Goal: Information Seeking & Learning: Learn about a topic

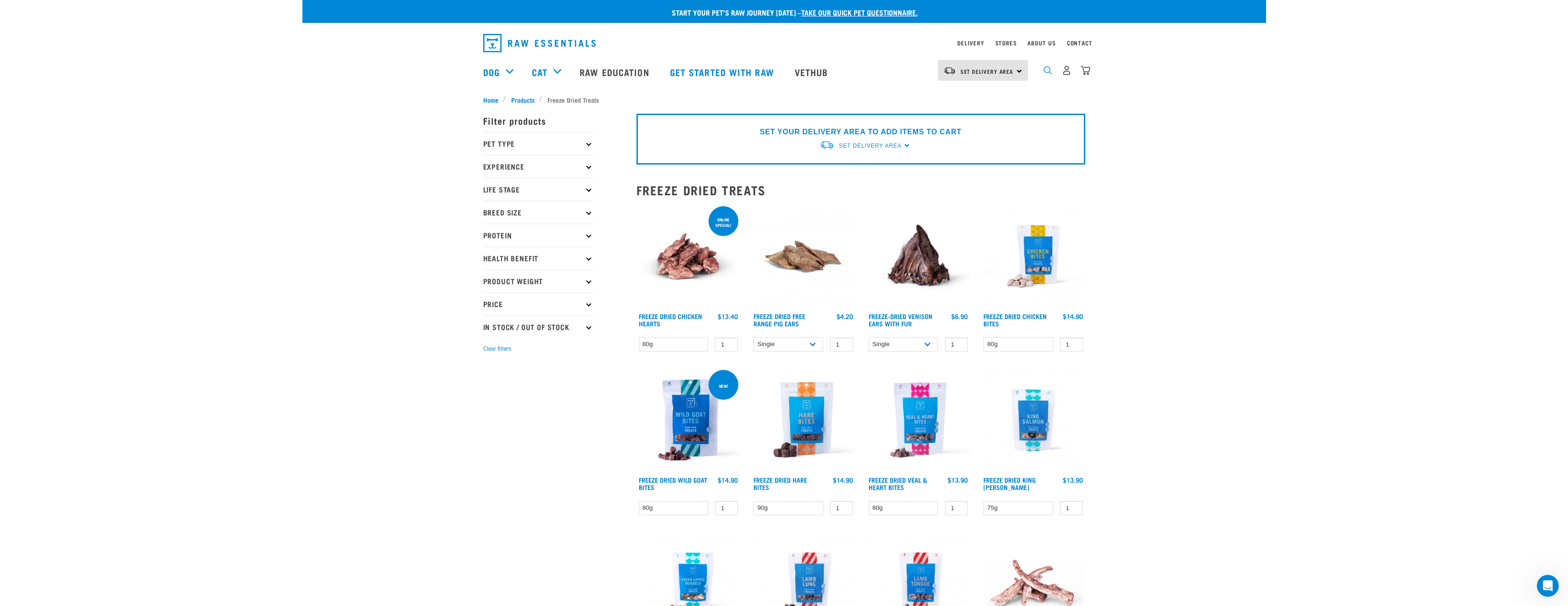
click at [1047, 73] on img "dropdown navigation" at bounding box center [1048, 70] width 9 height 9
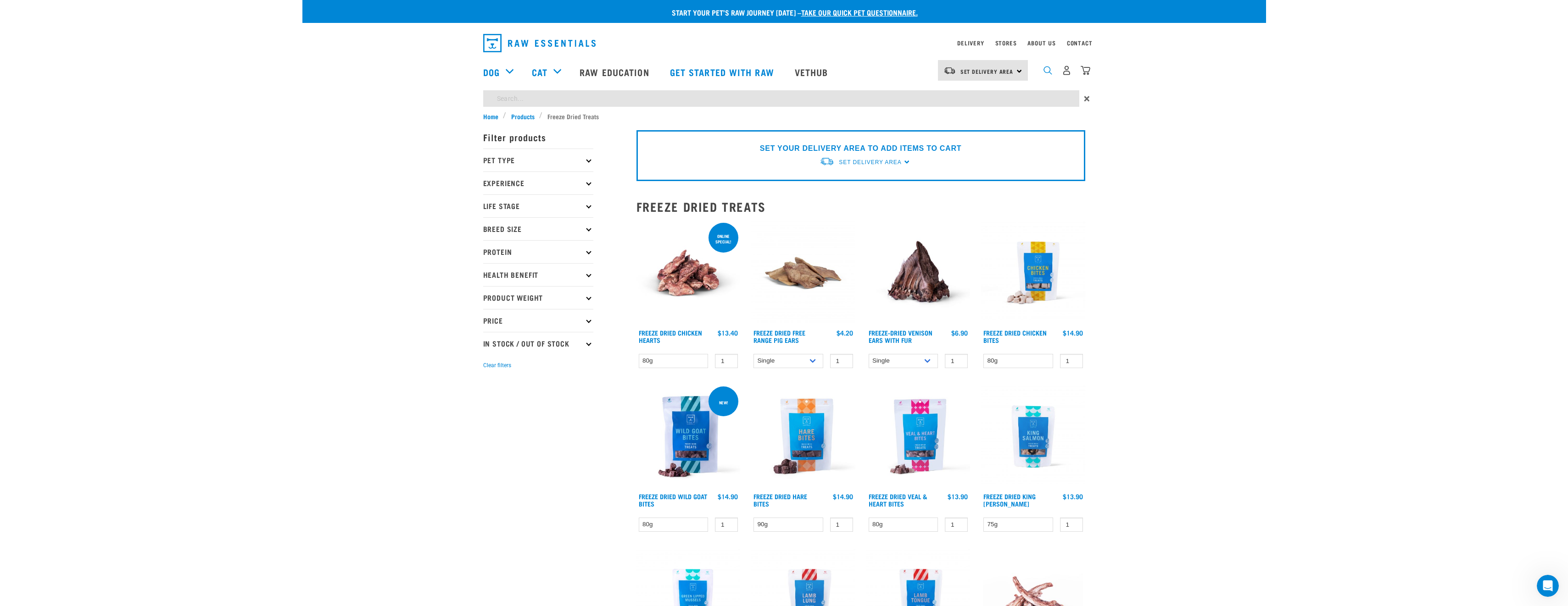
click at [1046, 74] on img "dropdown navigation" at bounding box center [1048, 70] width 9 height 9
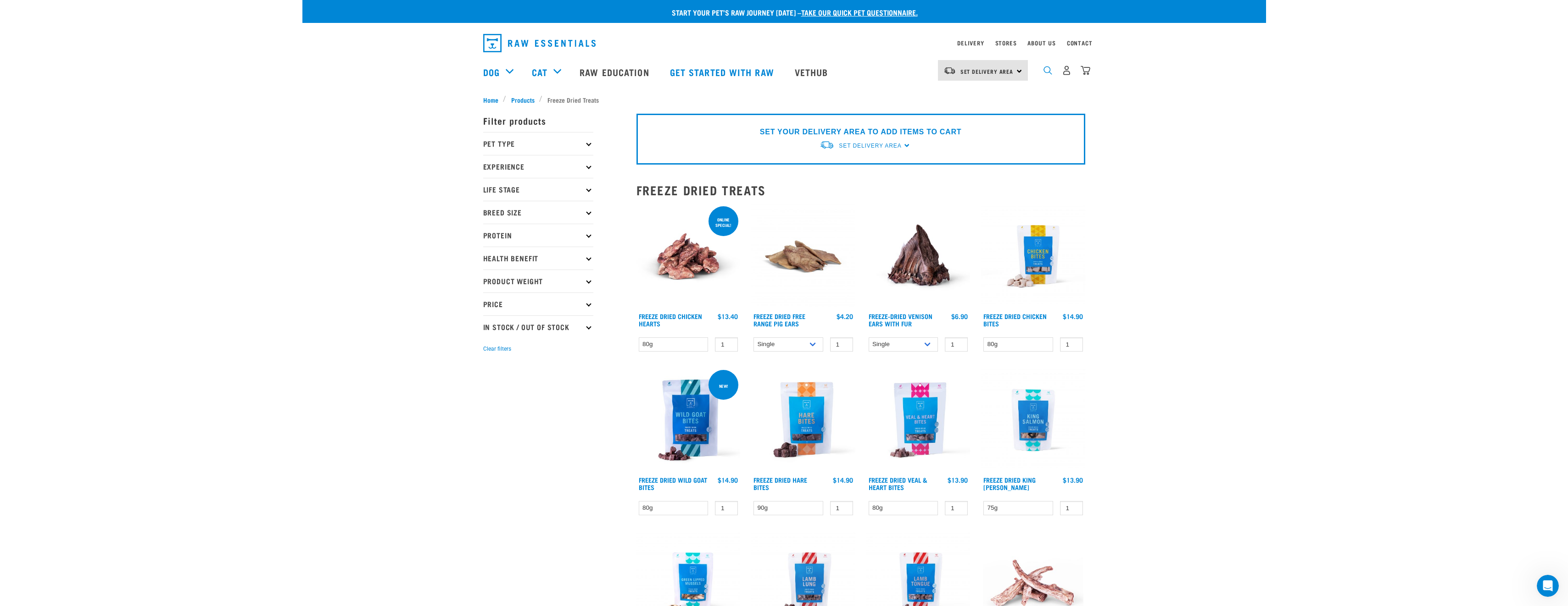
click at [1049, 75] on img "dropdown navigation" at bounding box center [1048, 70] width 9 height 9
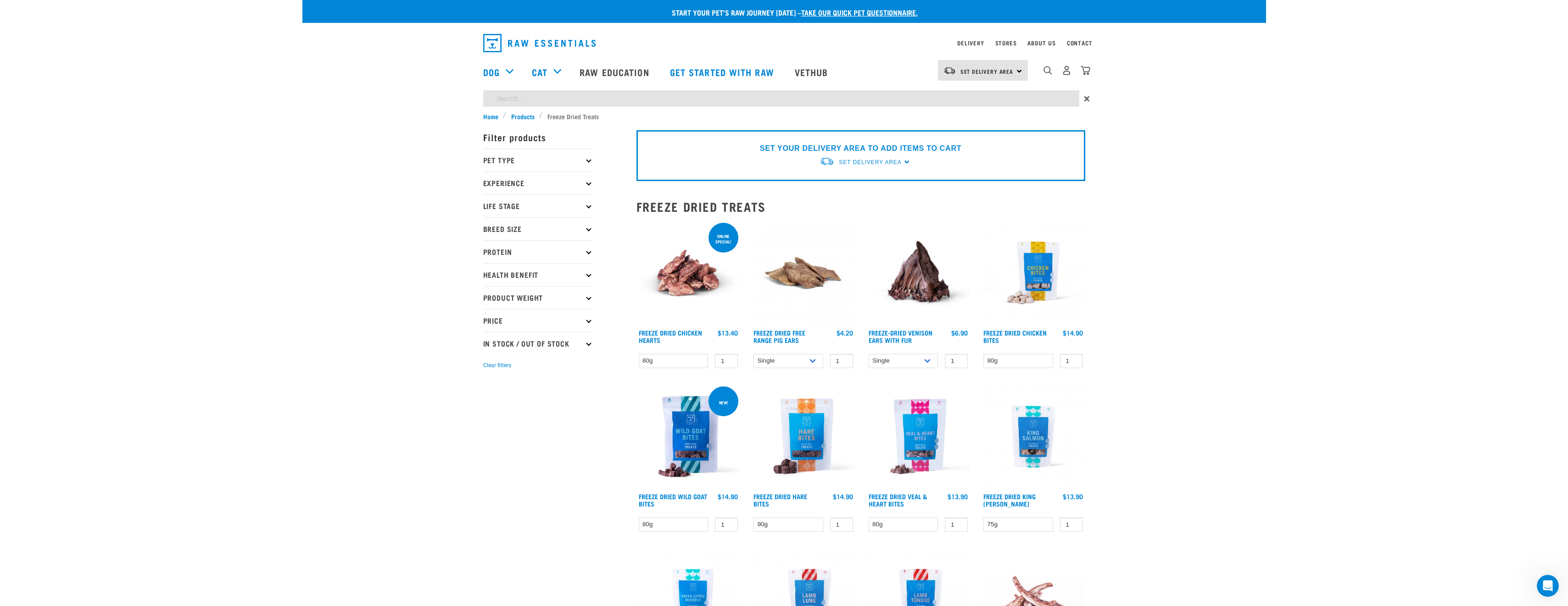
click at [577, 98] on input "search" at bounding box center [781, 98] width 596 height 16
type input "f"
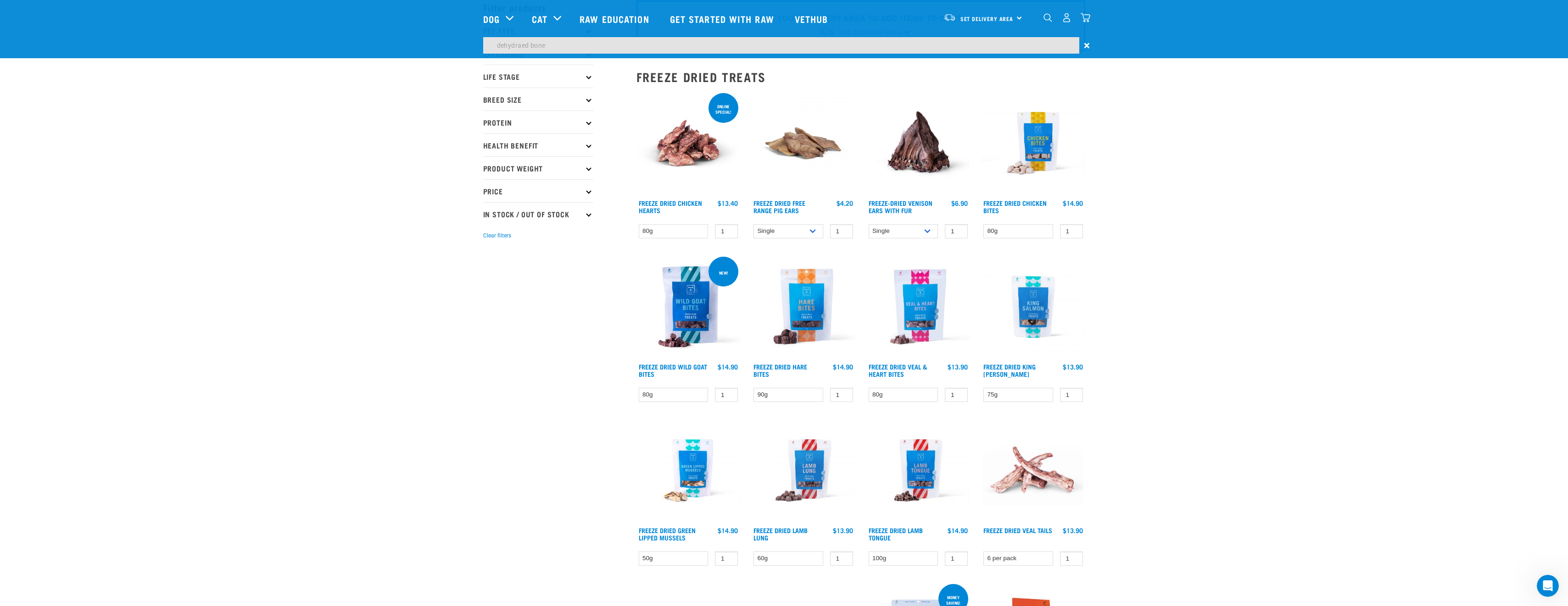
type input "dehydraed bone"
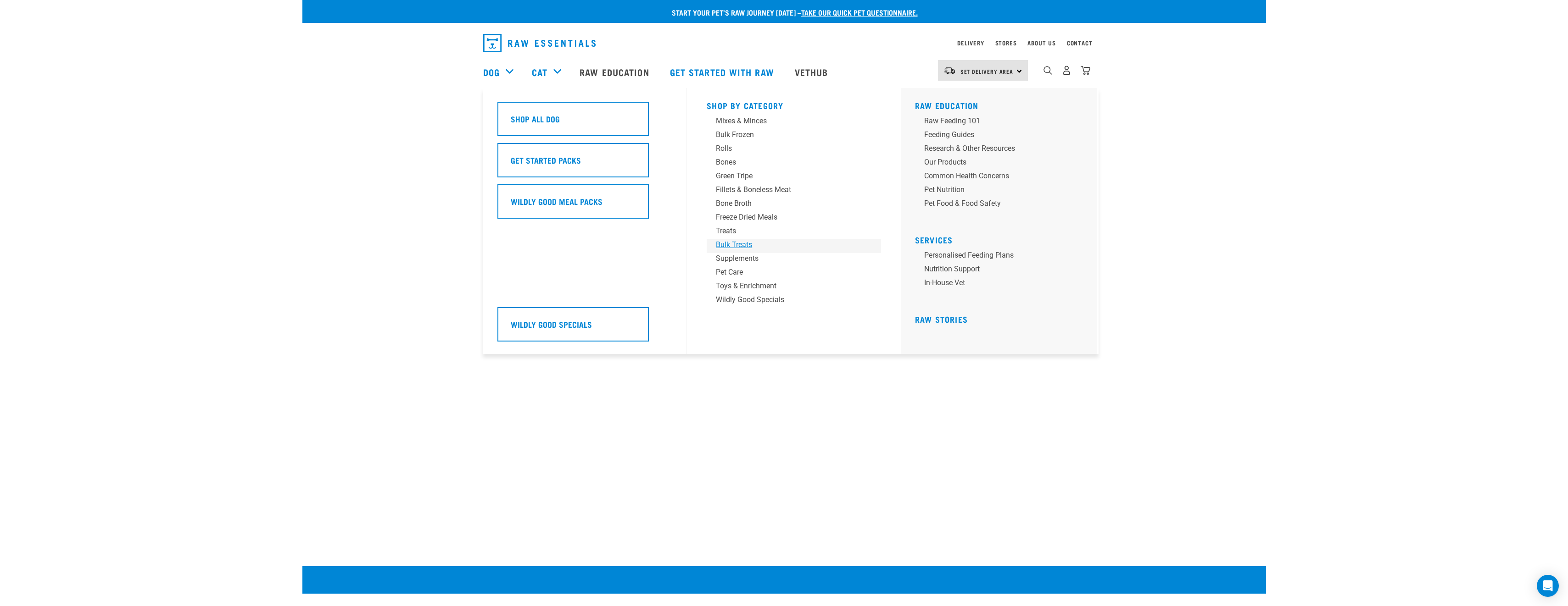
click at [723, 246] on div "Bulk Treats" at bounding box center [787, 244] width 143 height 11
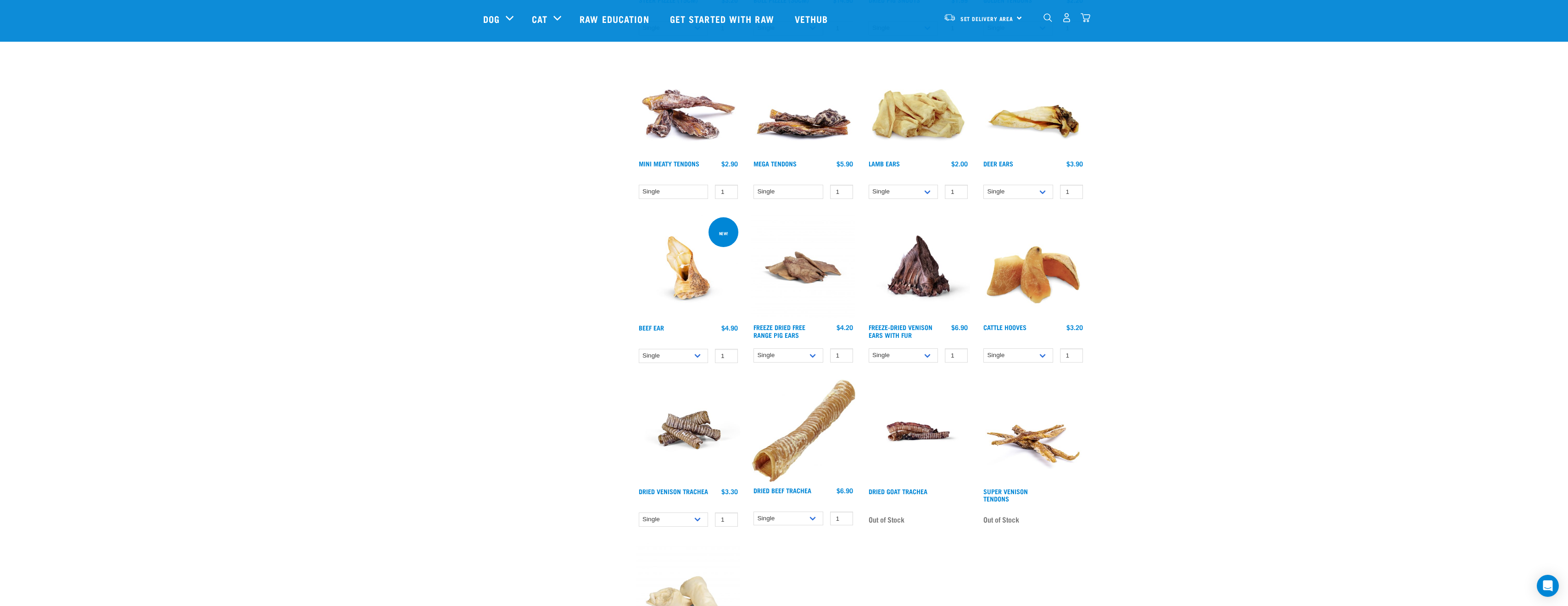
scroll to position [459, 0]
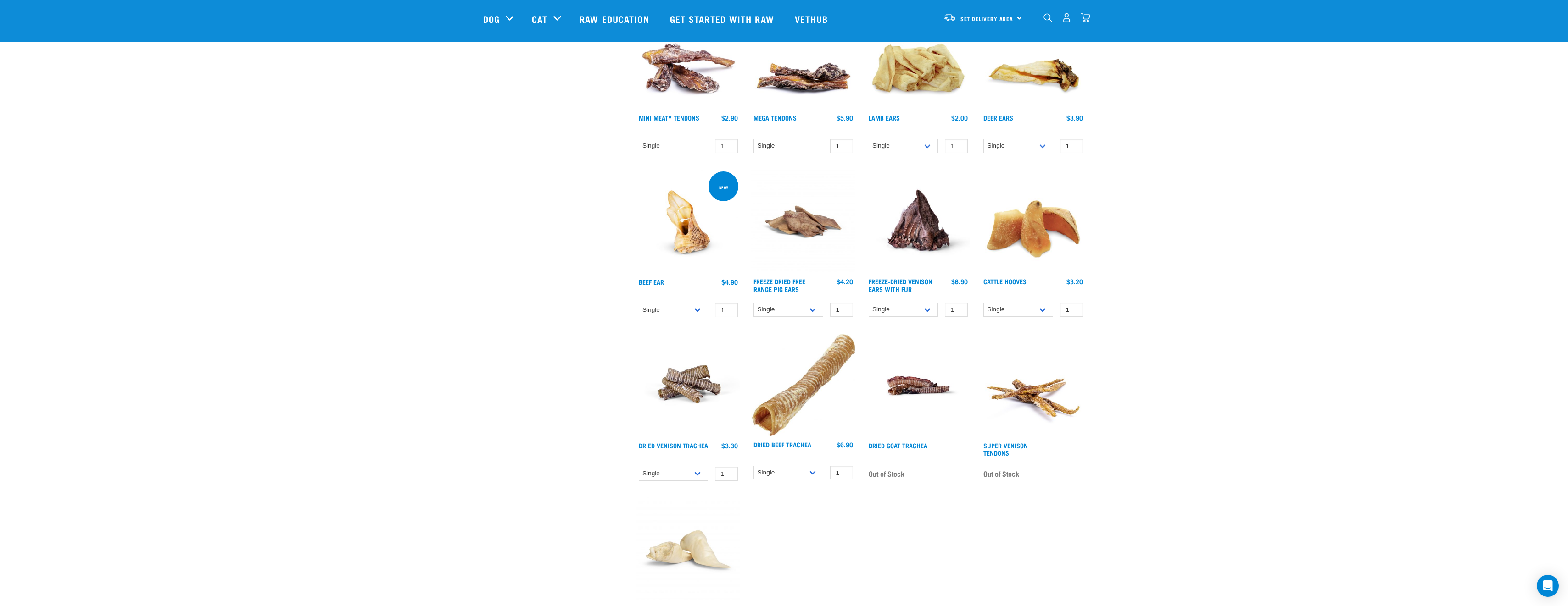
click at [793, 420] on img at bounding box center [803, 385] width 104 height 103
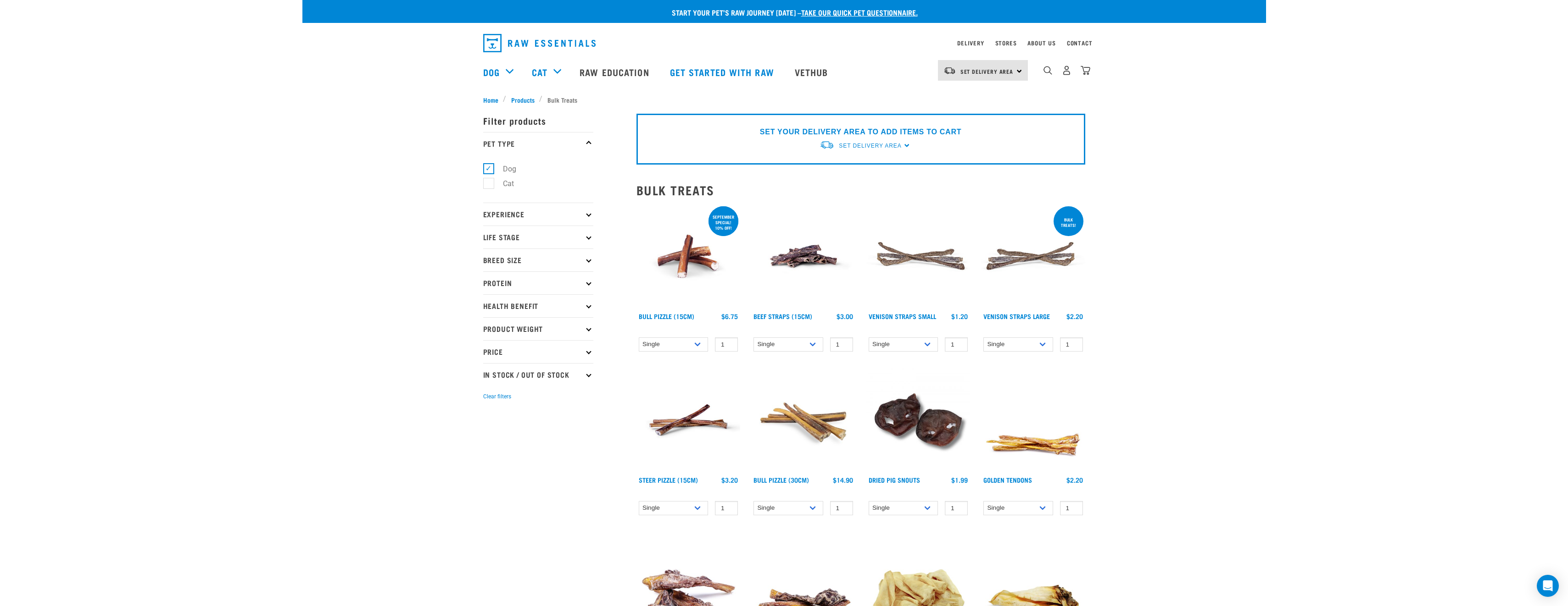
click at [680, 258] on img at bounding box center [688, 256] width 104 height 104
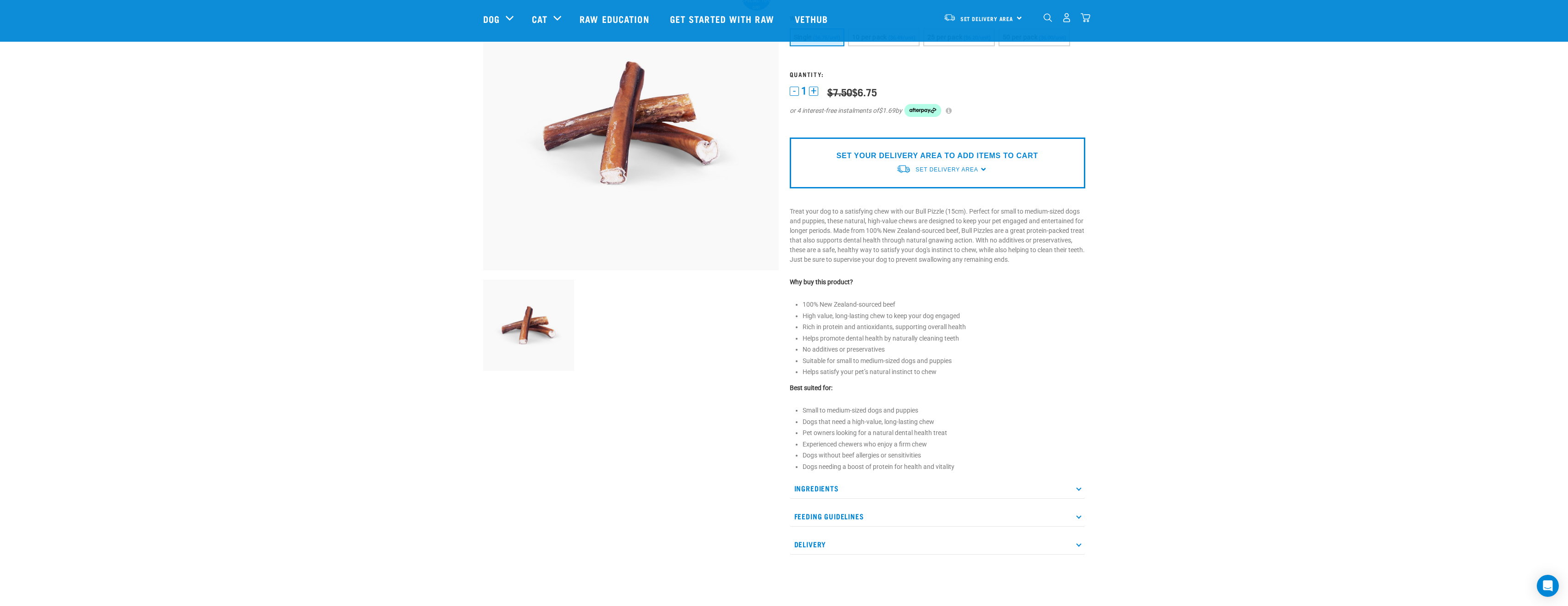
scroll to position [138, 0]
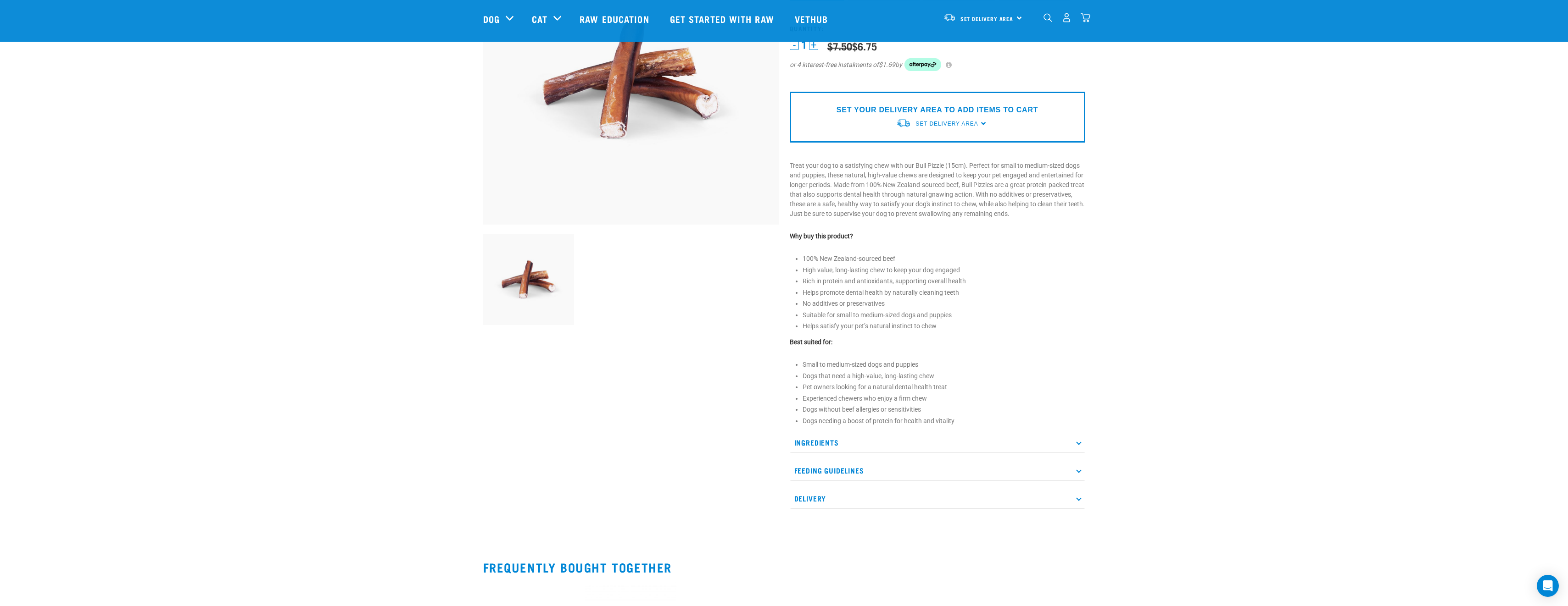
click at [860, 469] on p "Feeding Guidelines" at bounding box center [937, 471] width 295 height 21
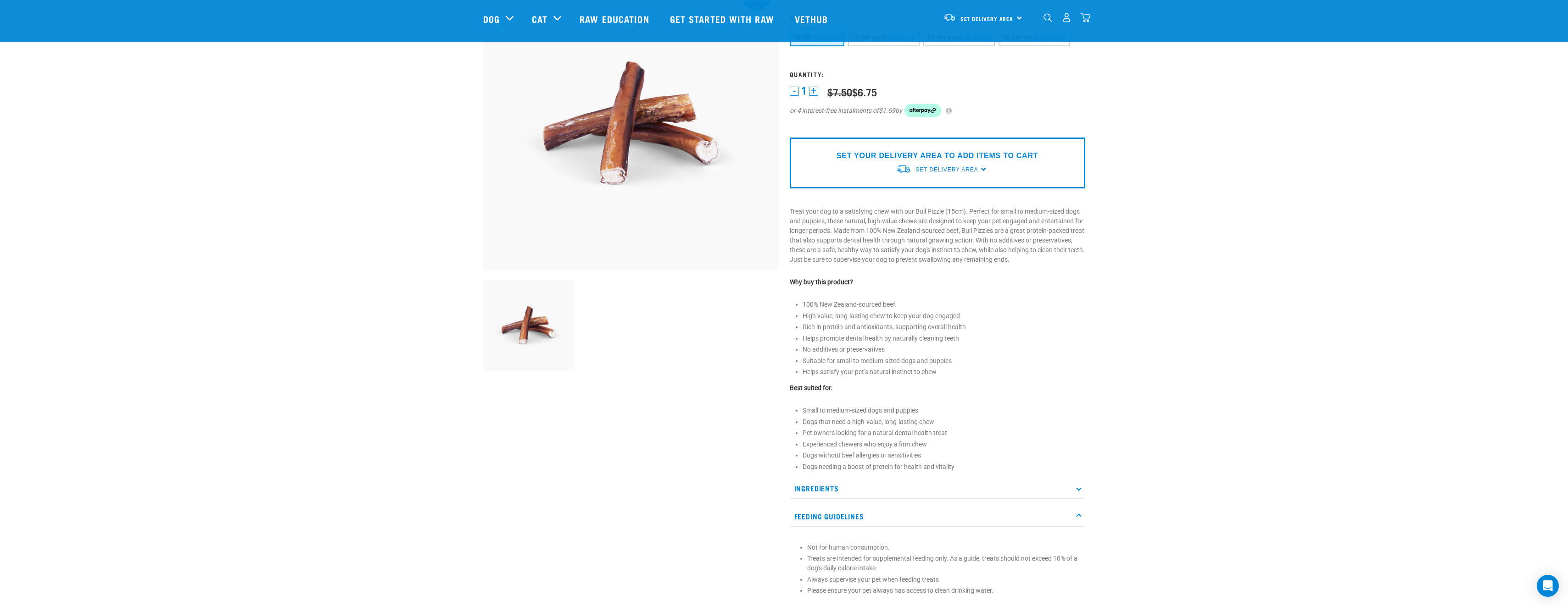
scroll to position [0, 0]
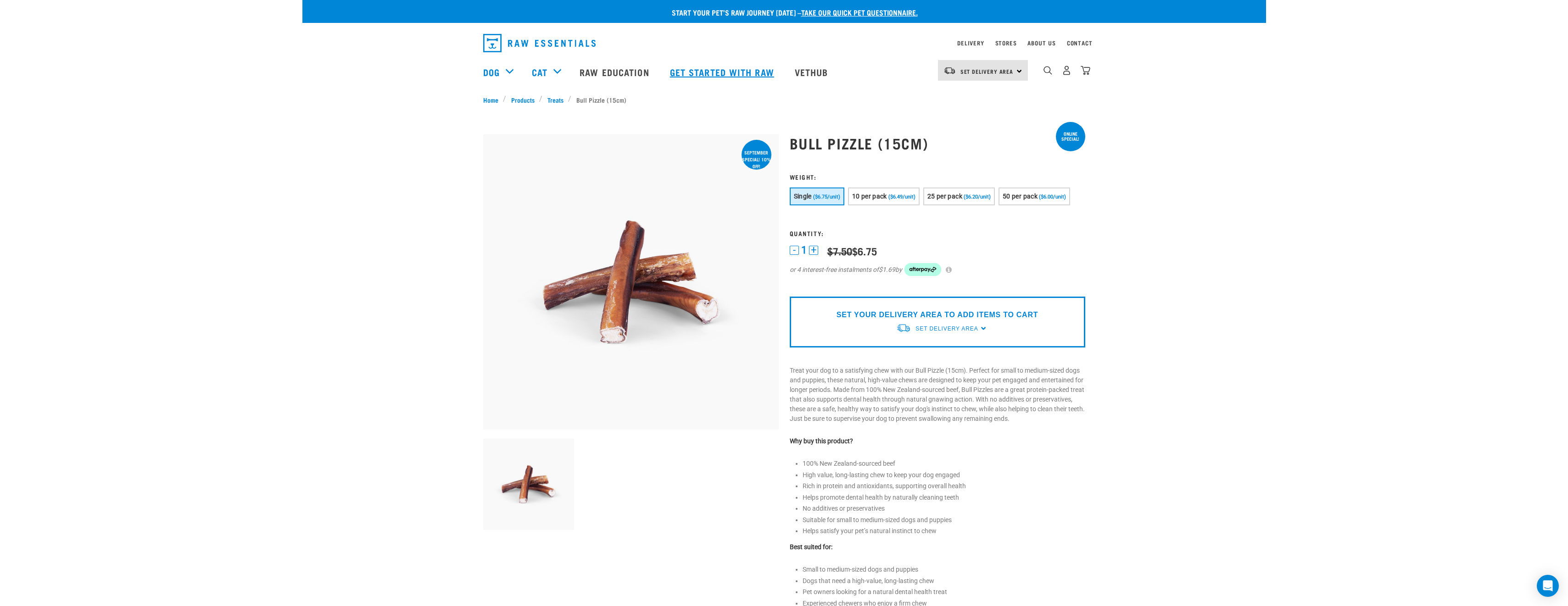
click at [739, 78] on link "Get started with Raw" at bounding box center [723, 73] width 125 height 37
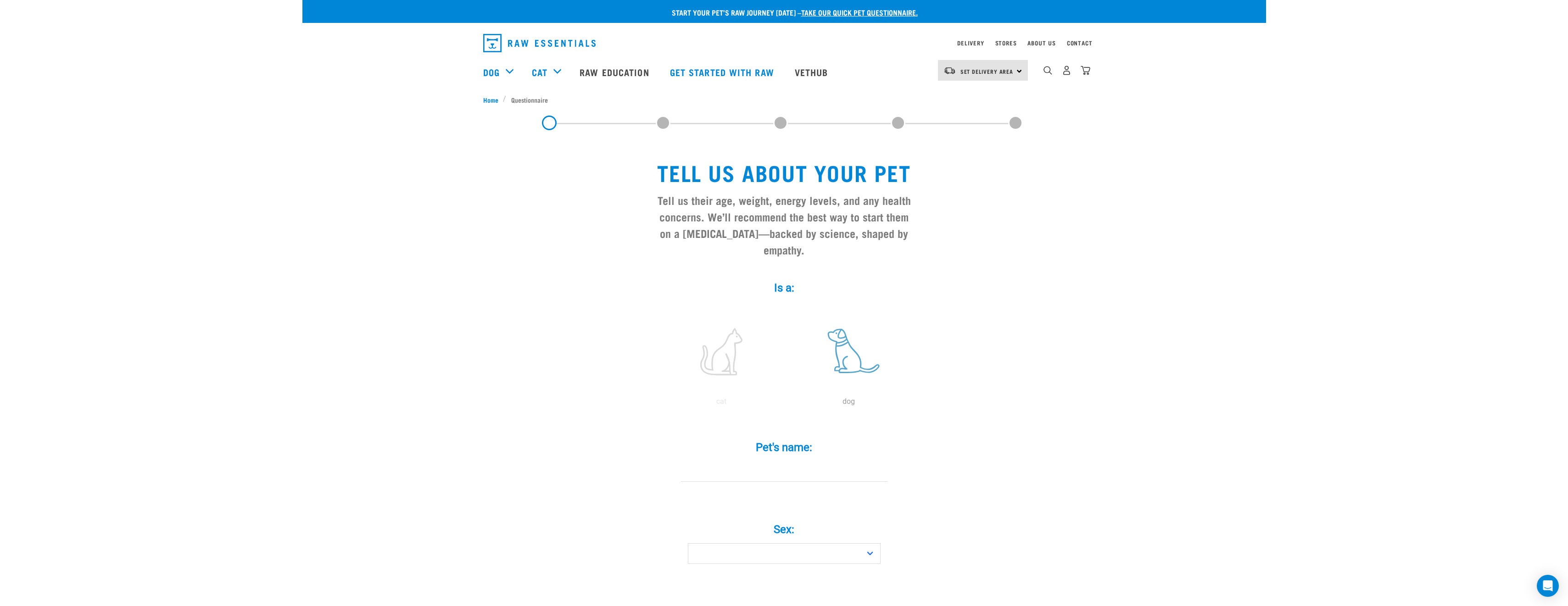
click at [851, 363] on label at bounding box center [848, 351] width 124 height 78
click at [785, 404] on input "radio" at bounding box center [785, 404] width 0 height 0
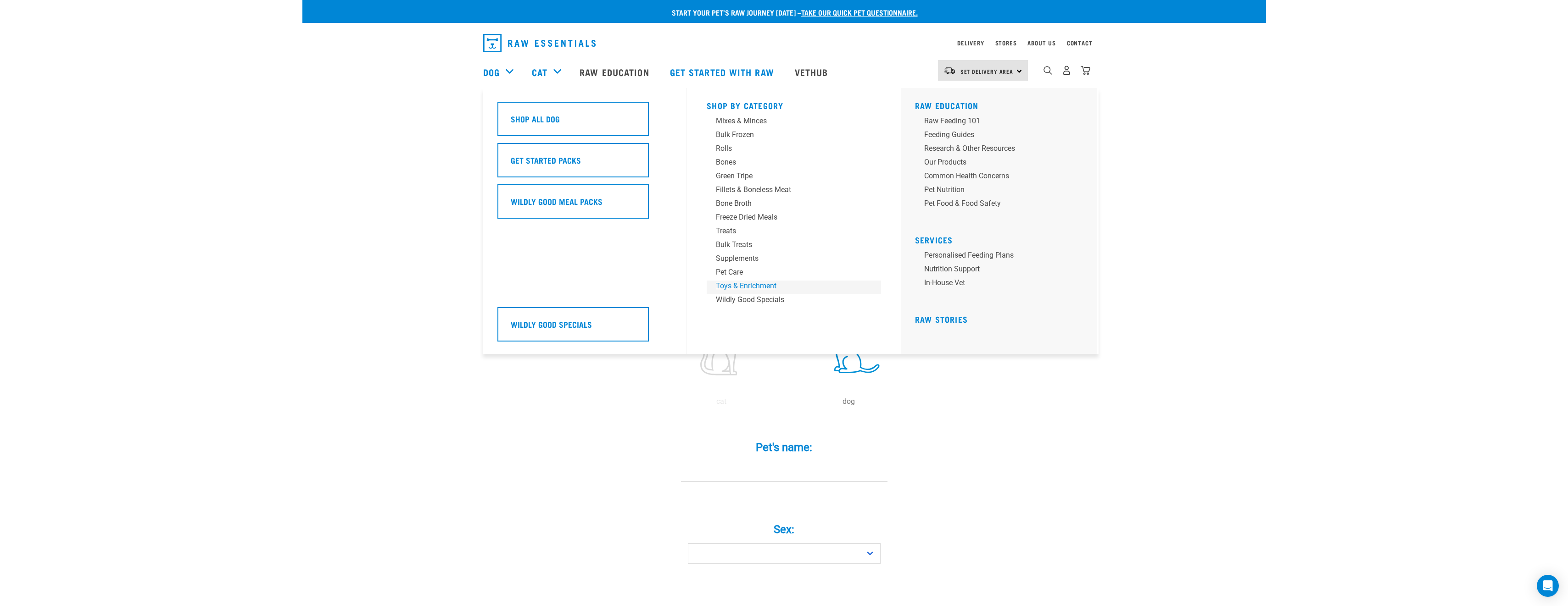
click at [721, 286] on div "Toys & Enrichment" at bounding box center [787, 286] width 143 height 11
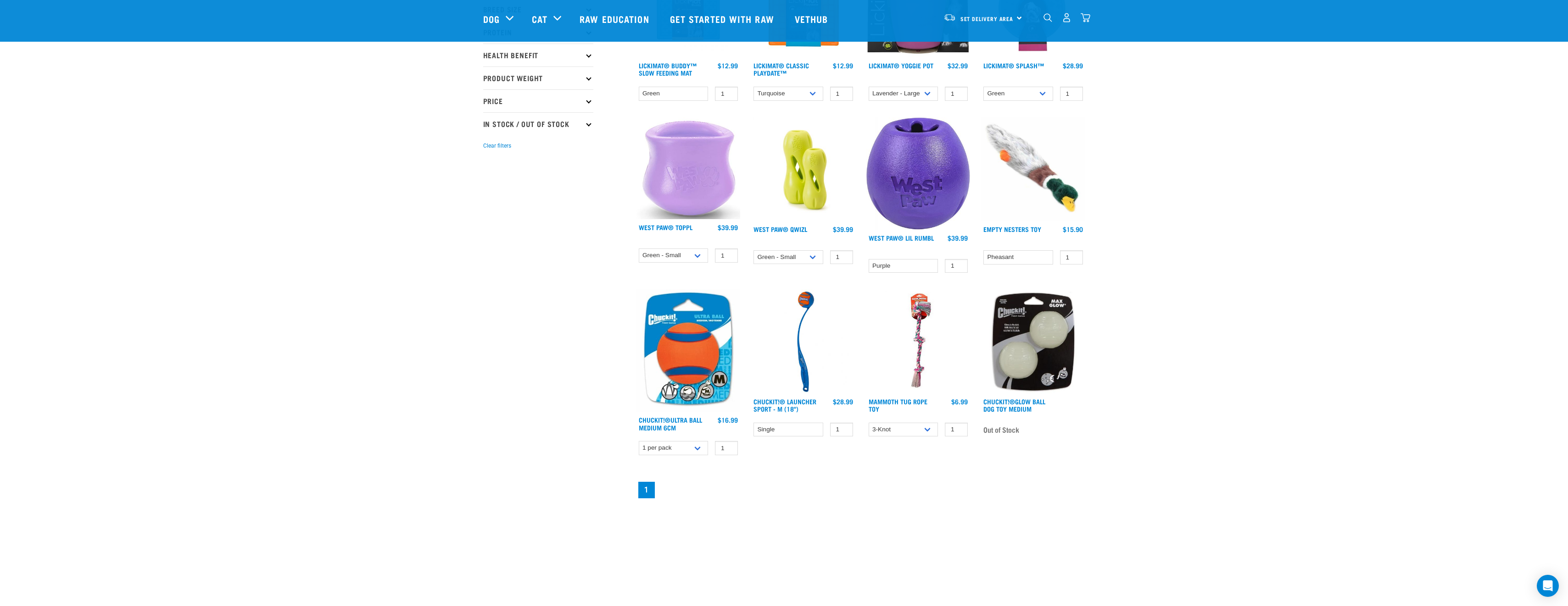
scroll to position [138, 0]
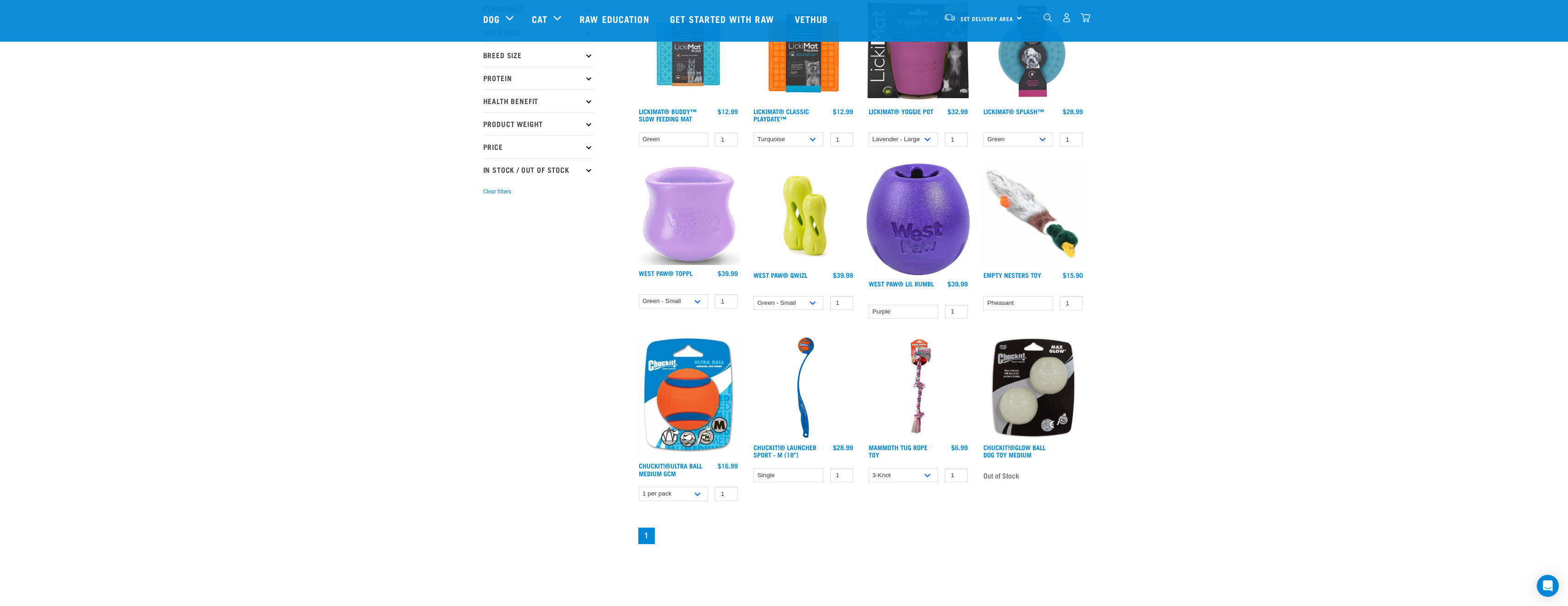
click at [704, 246] on img at bounding box center [688, 215] width 104 height 102
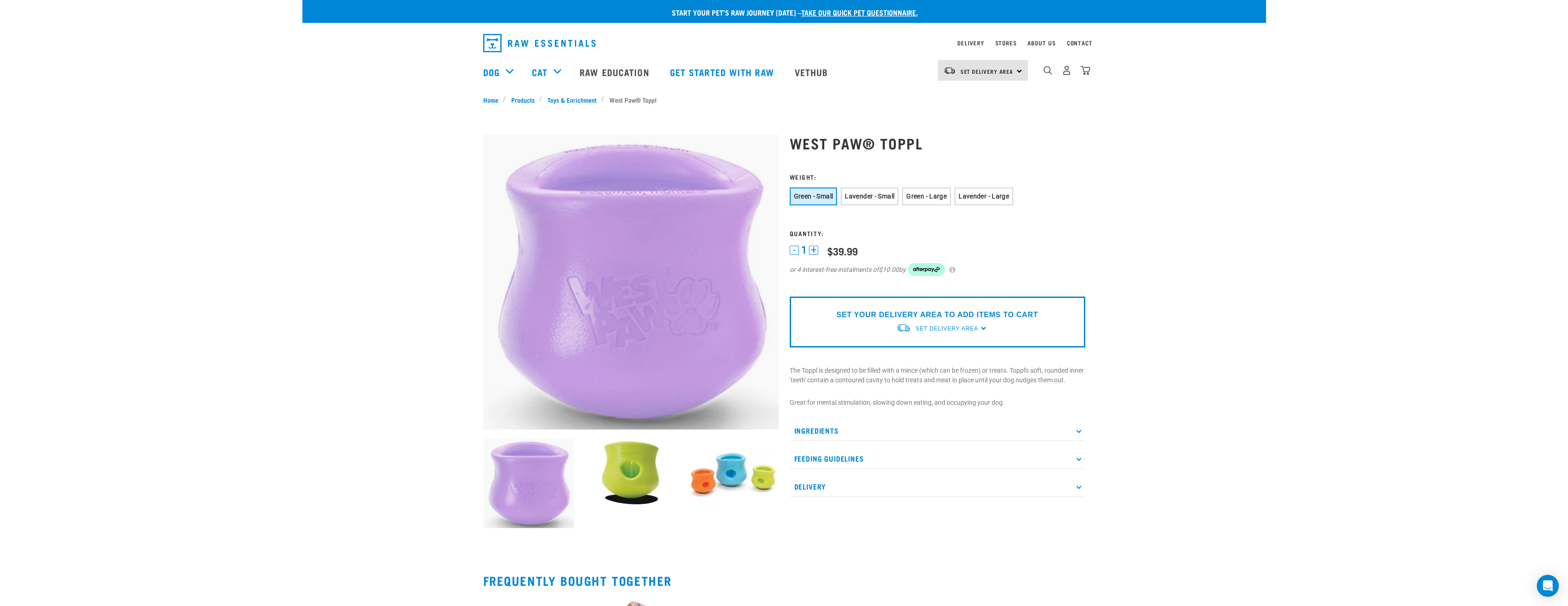
click at [837, 459] on p "Feeding Guidelines" at bounding box center [937, 459] width 295 height 21
